Goal: Information Seeking & Learning: Learn about a topic

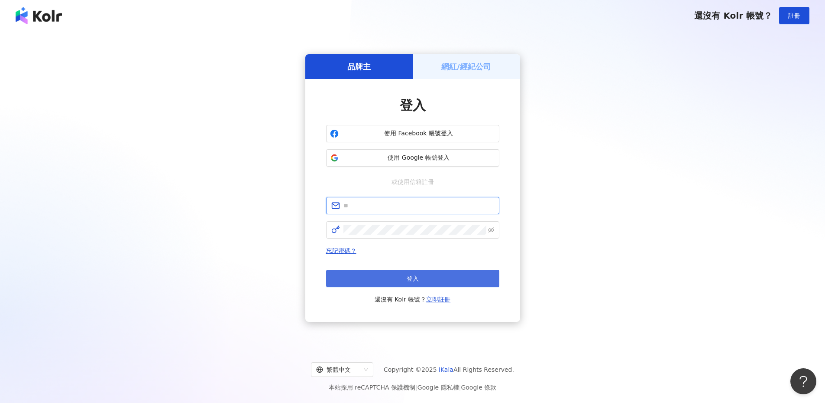
type input "**********"
click at [385, 273] on button "登入" at bounding box center [412, 278] width 173 height 17
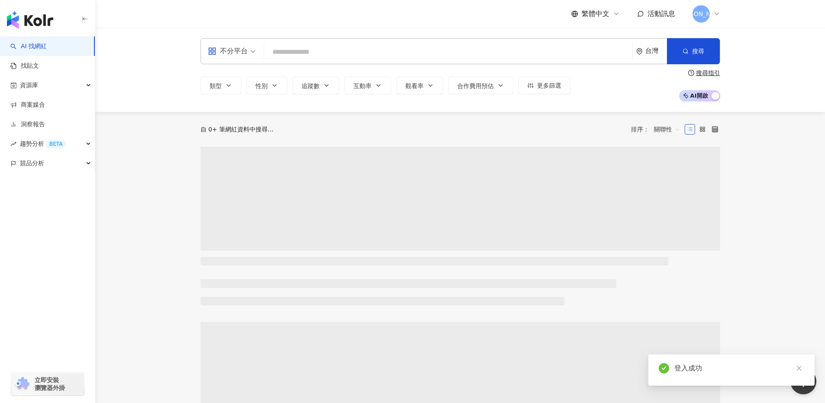
click at [288, 46] on input "search" at bounding box center [448, 52] width 361 height 16
paste input "***"
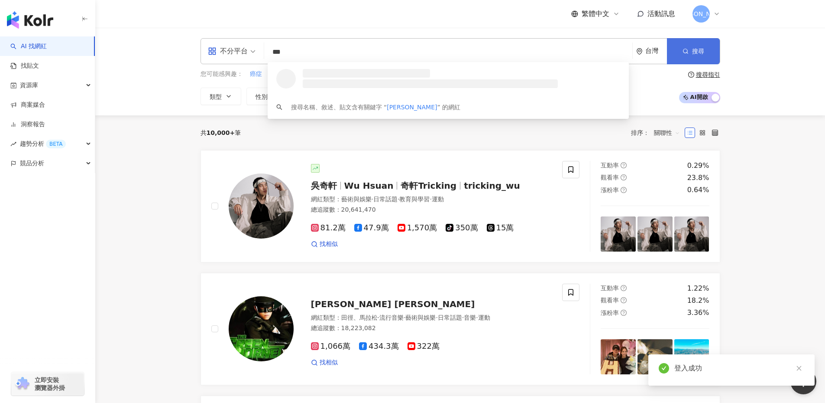
type input "***"
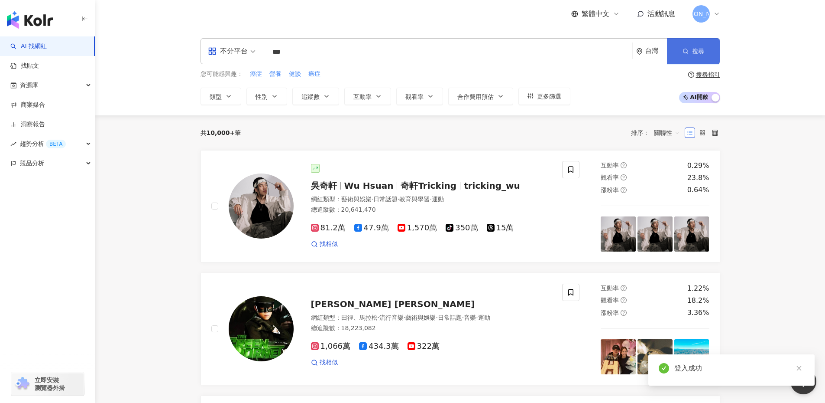
click at [683, 53] on icon "button" at bounding box center [686, 51] width 6 height 6
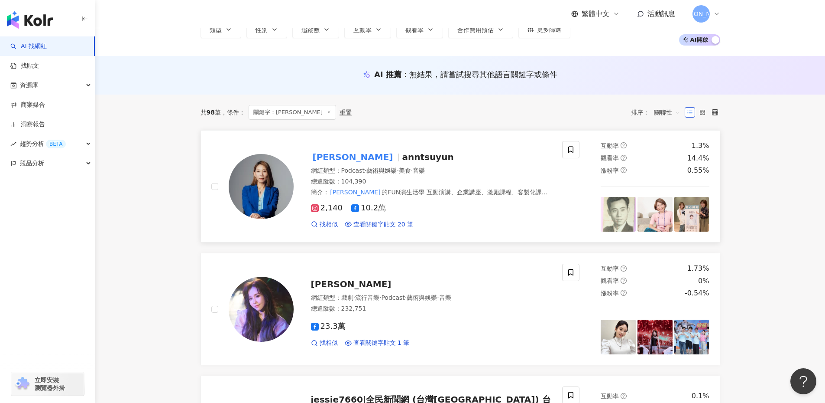
scroll to position [57, 0]
click at [327, 152] on mark "[PERSON_NAME]" at bounding box center [353, 156] width 84 height 14
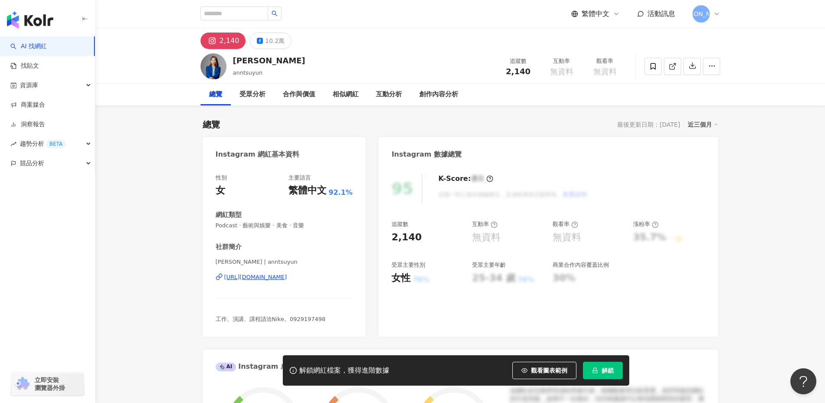
click at [605, 368] on span "解鎖" at bounding box center [608, 370] width 12 height 7
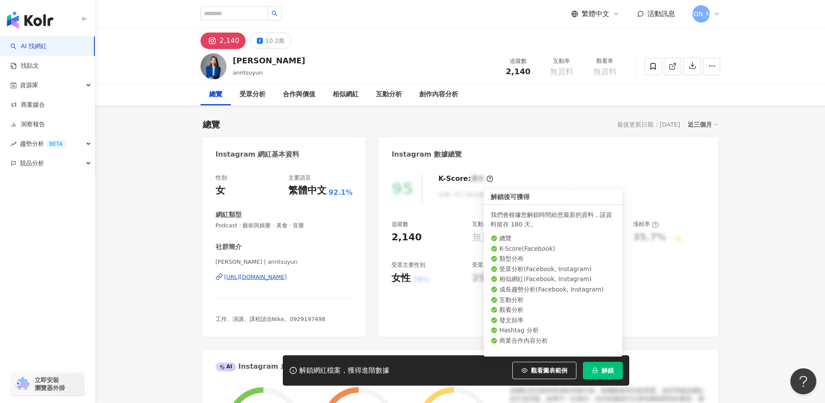
click at [603, 372] on span "解鎖" at bounding box center [608, 370] width 12 height 7
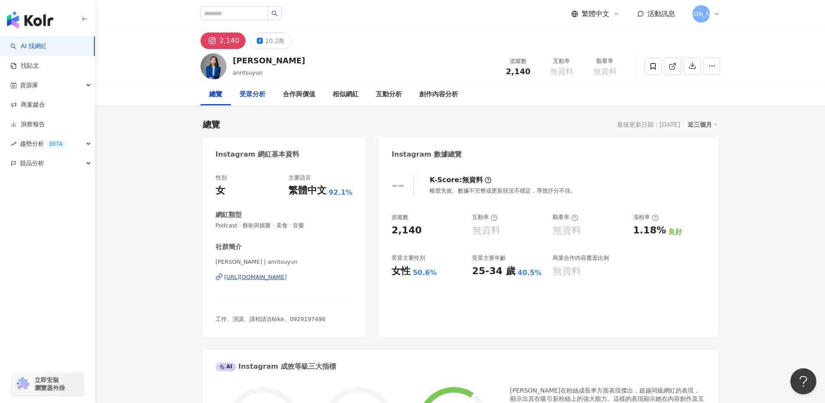
click at [269, 96] on div "受眾分析" at bounding box center [252, 95] width 43 height 22
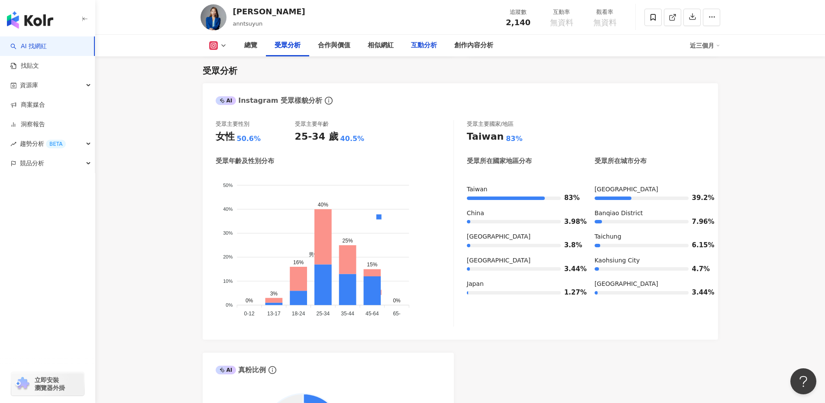
click at [416, 45] on div "互動分析" at bounding box center [424, 45] width 26 height 10
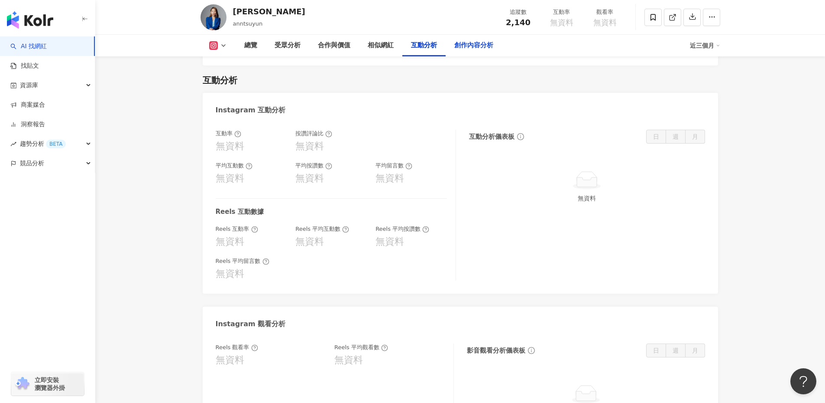
click at [471, 47] on div "創作內容分析" at bounding box center [474, 45] width 39 height 10
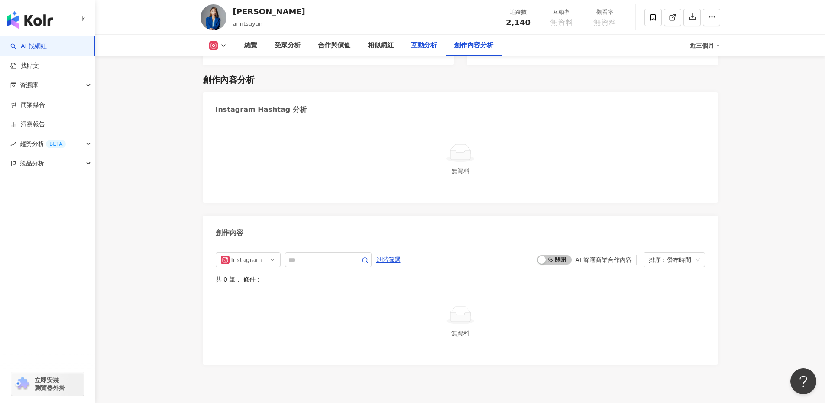
click at [411, 43] on div "互動分析" at bounding box center [424, 45] width 26 height 10
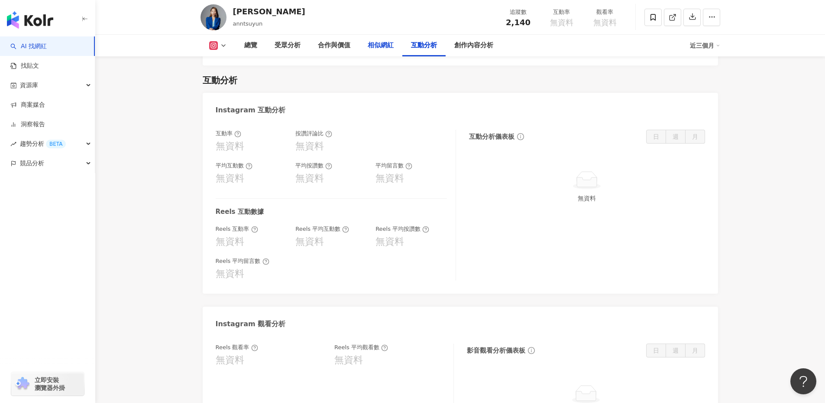
click at [384, 41] on div "相似網紅" at bounding box center [381, 45] width 26 height 10
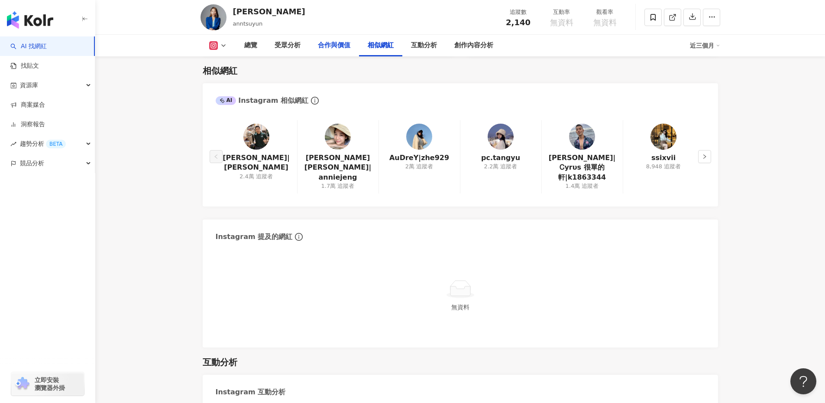
click at [331, 43] on div "合作與價值" at bounding box center [334, 45] width 32 height 10
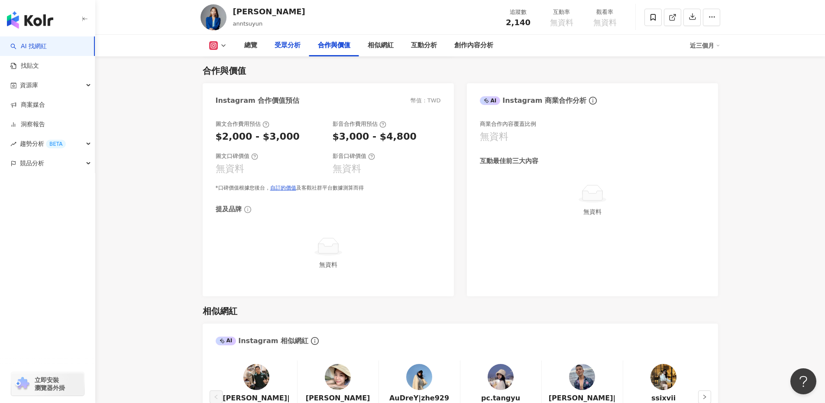
click at [293, 43] on div "受眾分析" at bounding box center [288, 45] width 26 height 10
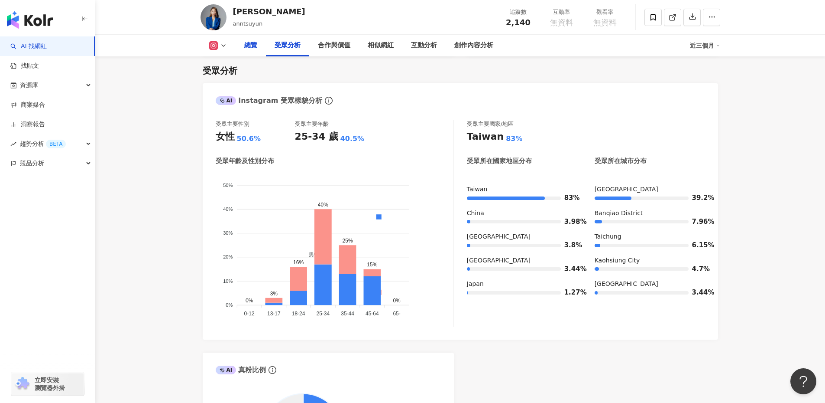
click at [239, 42] on div "總覽" at bounding box center [251, 46] width 30 height 22
